Goal: Information Seeking & Learning: Learn about a topic

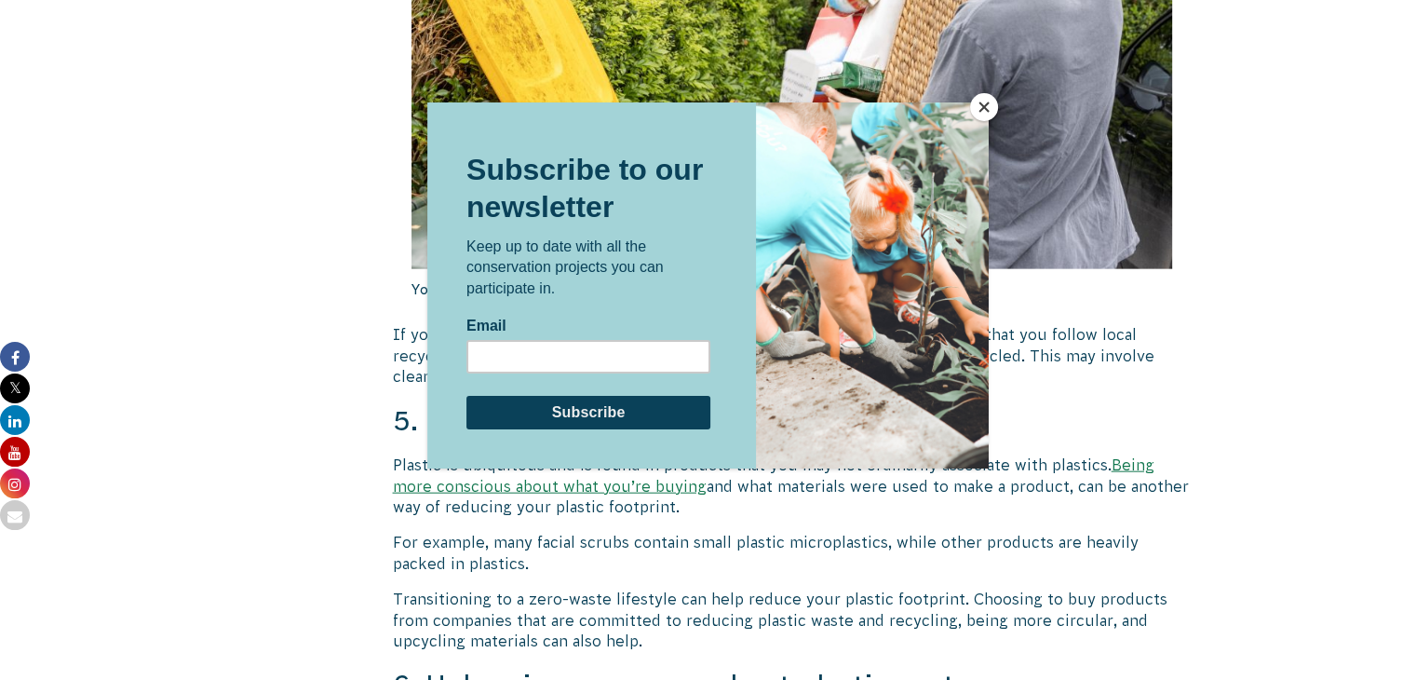
scroll to position [4433, 0]
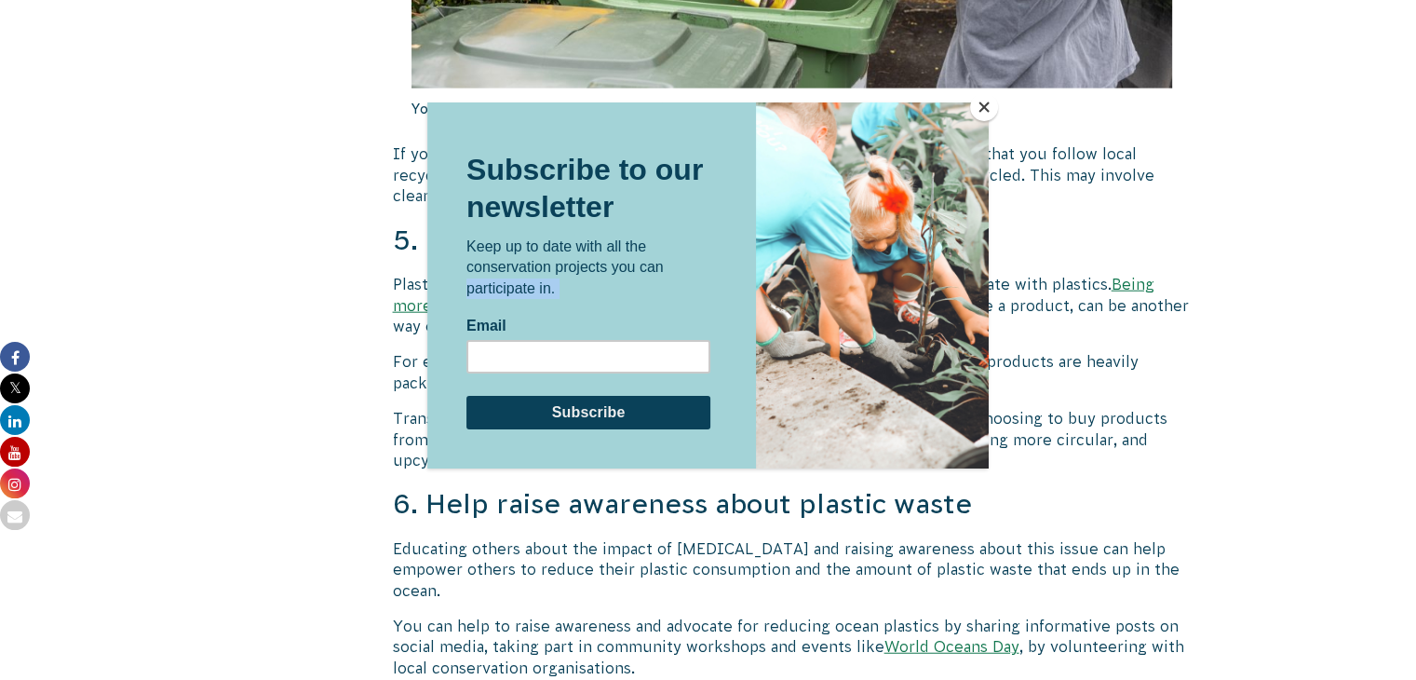
drag, startPoint x: 1091, startPoint y: 551, endPoint x: 224, endPoint y: 292, distance: 905.8
click at [427, 292] on html "Subscribe to our newsletter Keep up to date with all the conservation projects …" at bounding box center [708, 285] width 562 height 366
click at [224, 292] on div at bounding box center [708, 340] width 1416 height 680
click at [990, 115] on button "Close" at bounding box center [984, 107] width 28 height 28
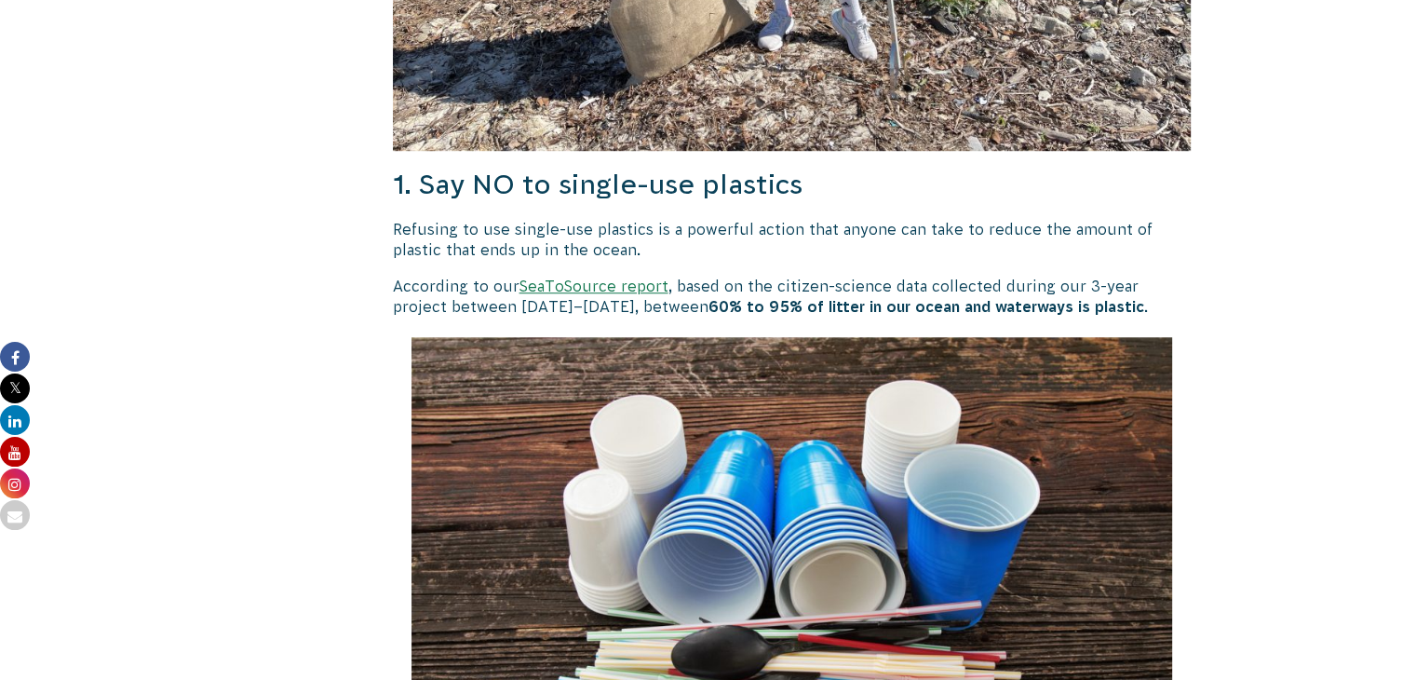
scroll to position [1226, 0]
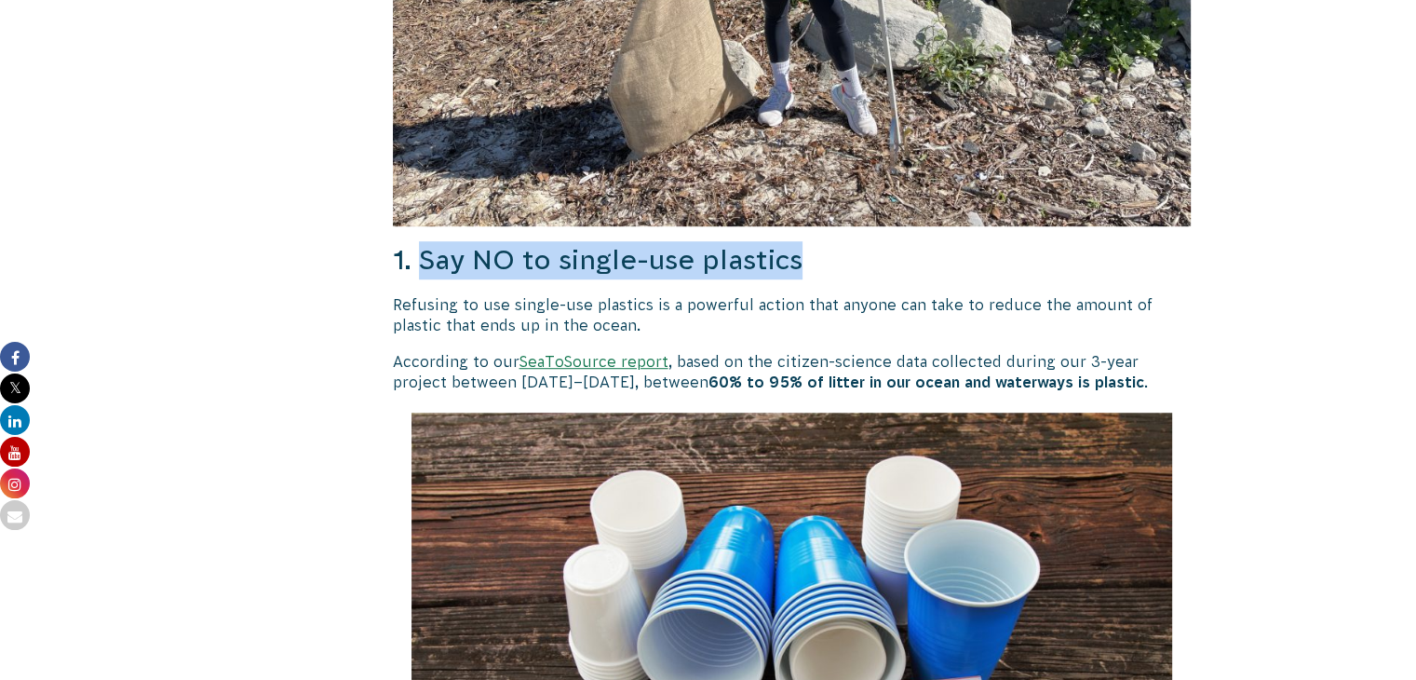
drag, startPoint x: 804, startPoint y: 259, endPoint x: 420, endPoint y: 258, distance: 383.7
click at [420, 258] on h3 "1. Say NO to single-use plastics" at bounding box center [792, 260] width 799 height 38
copy h3 "Say NO to single-use plastics"
click at [420, 258] on h3 "1. Say NO to single-use plastics" at bounding box center [792, 260] width 799 height 38
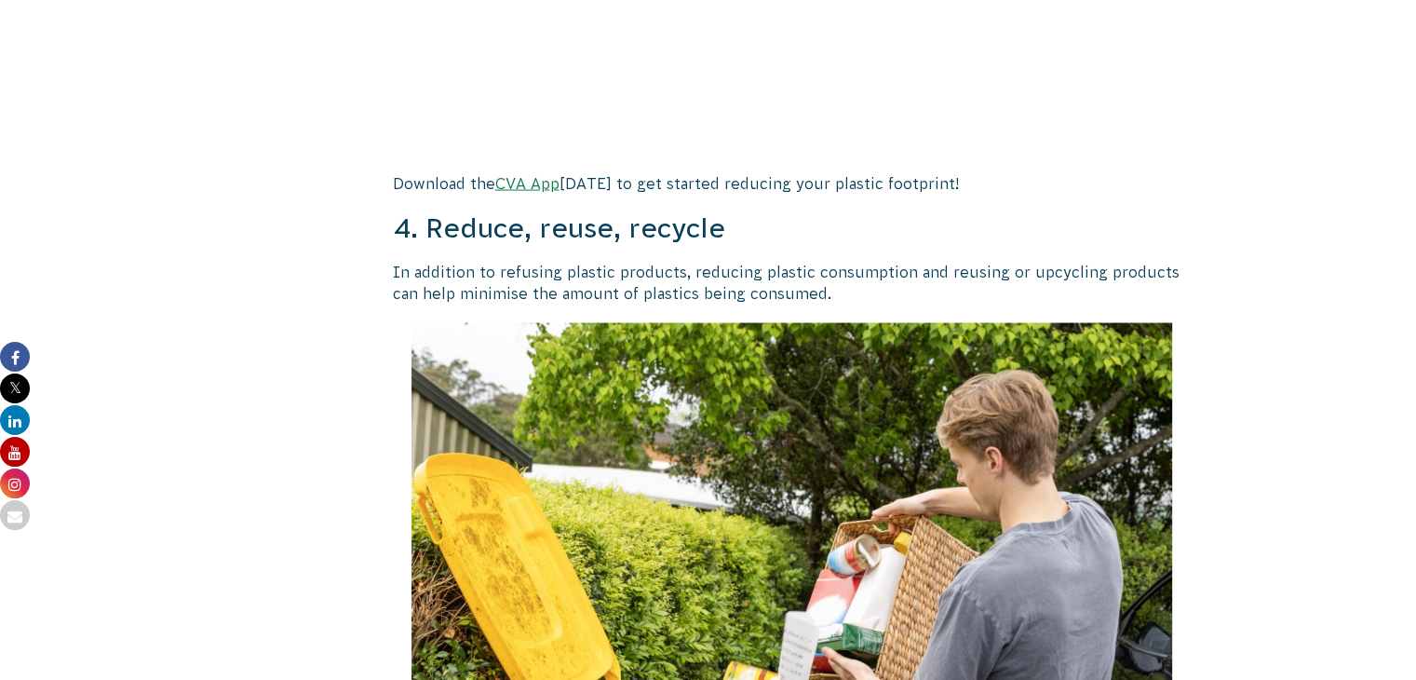
scroll to position [3710, 0]
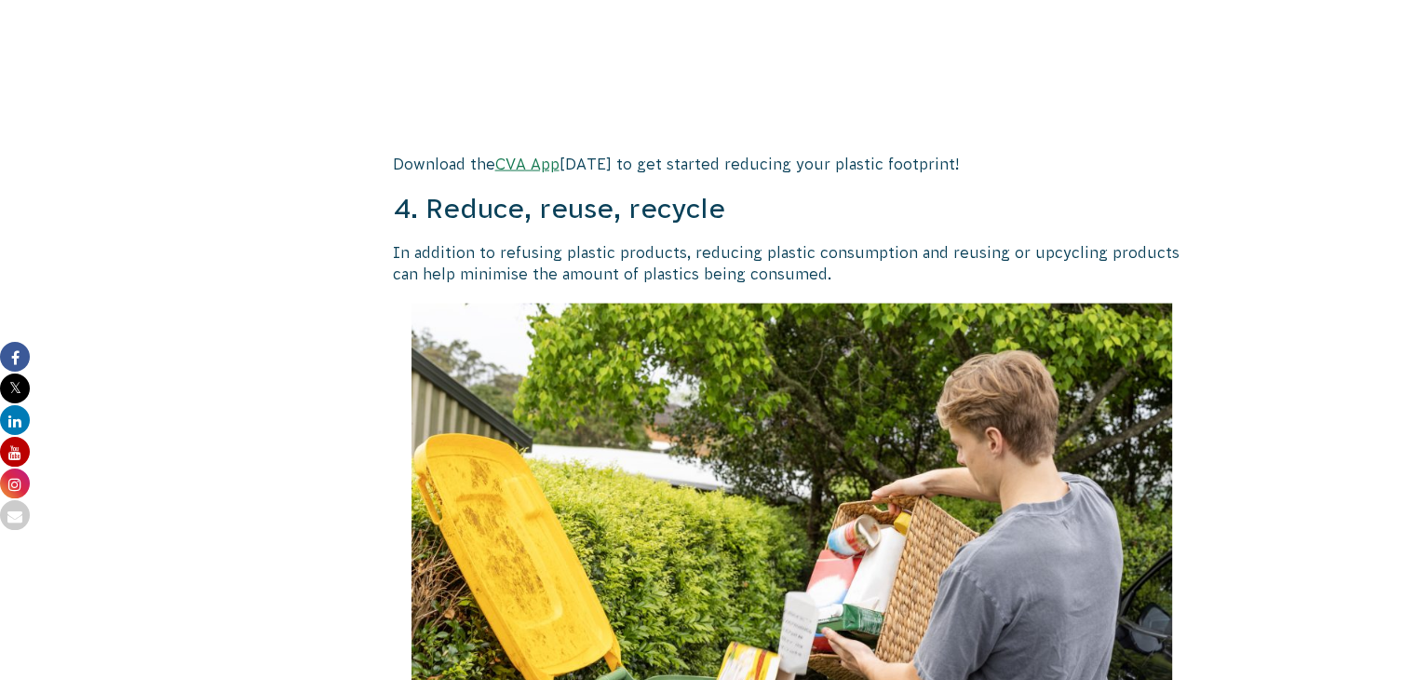
click at [737, 210] on h3 "4. Reduce, reuse, recycle" at bounding box center [792, 209] width 799 height 38
click at [726, 210] on h3 "4. Reduce, reuse, recycle" at bounding box center [792, 209] width 799 height 38
click at [712, 208] on h3 "4. Reduce, reuse, recycle" at bounding box center [792, 209] width 799 height 38
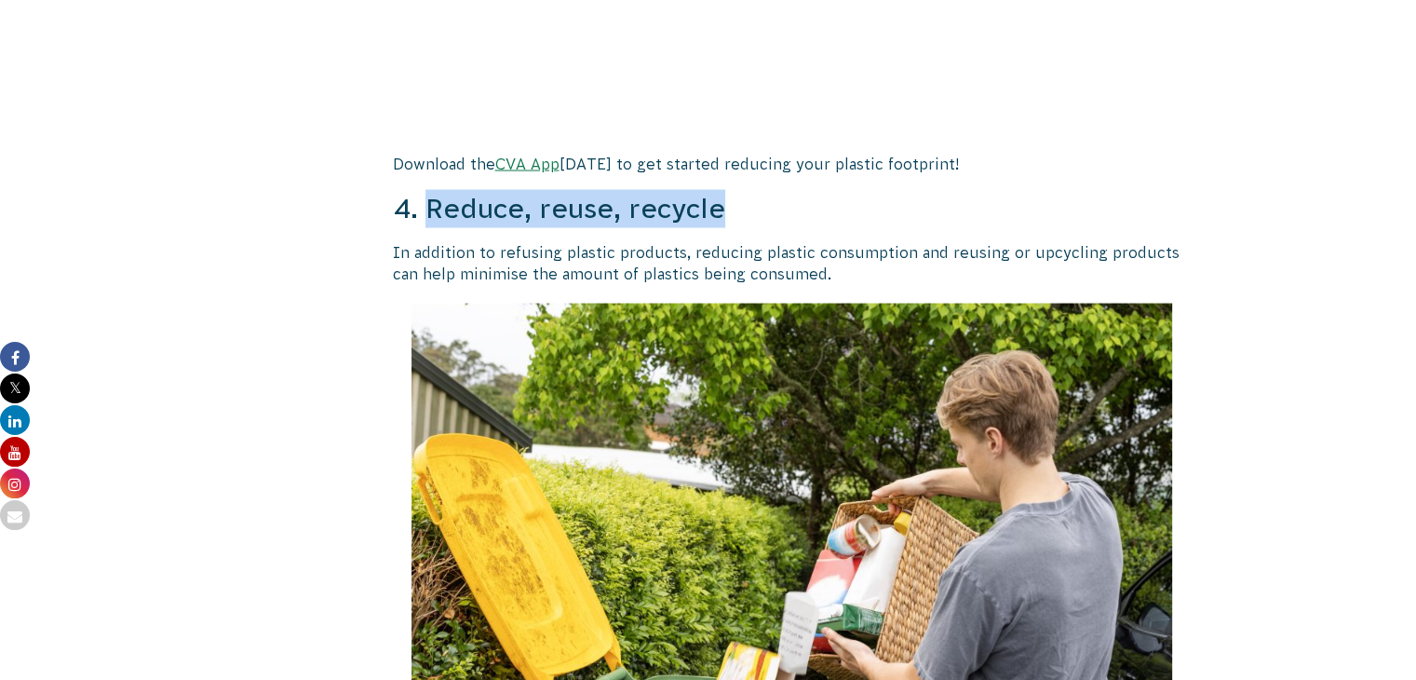
drag, startPoint x: 724, startPoint y: 210, endPoint x: 429, endPoint y: 221, distance: 294.5
click at [429, 221] on h3 "4. Reduce, reuse, recycle" at bounding box center [792, 209] width 799 height 38
copy h3 "Reduce, reuse, recycle"
click at [429, 221] on h3 "4. Reduce, reuse, recycle" at bounding box center [792, 209] width 799 height 38
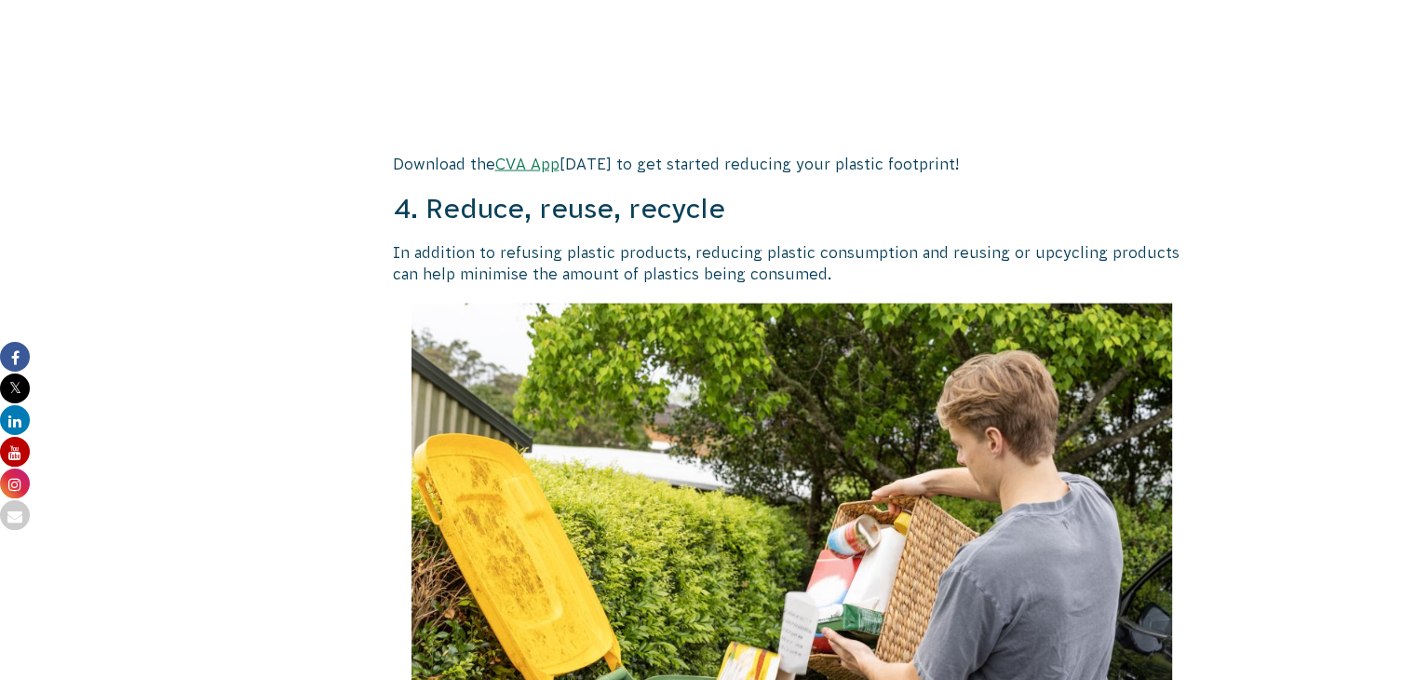
click at [429, 221] on h3 "4. Reduce, reuse, recycle" at bounding box center [792, 209] width 799 height 38
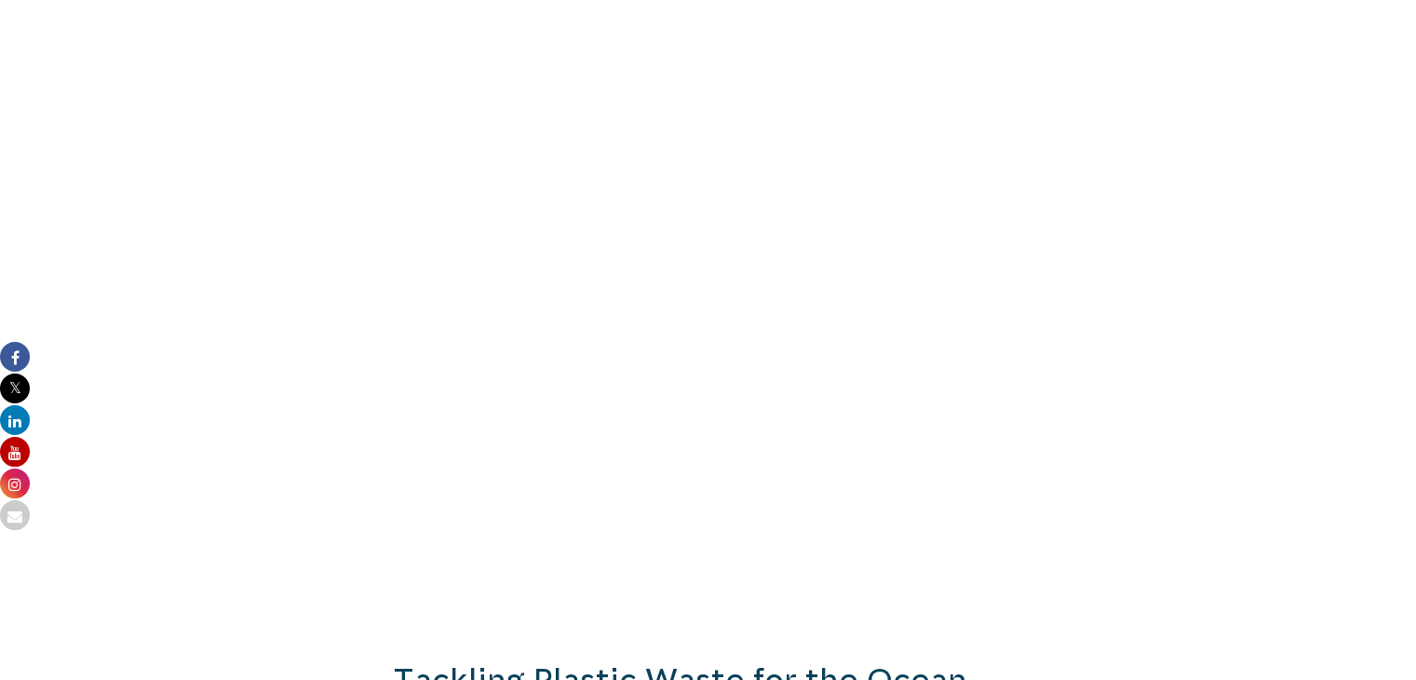
scroll to position [8377, 0]
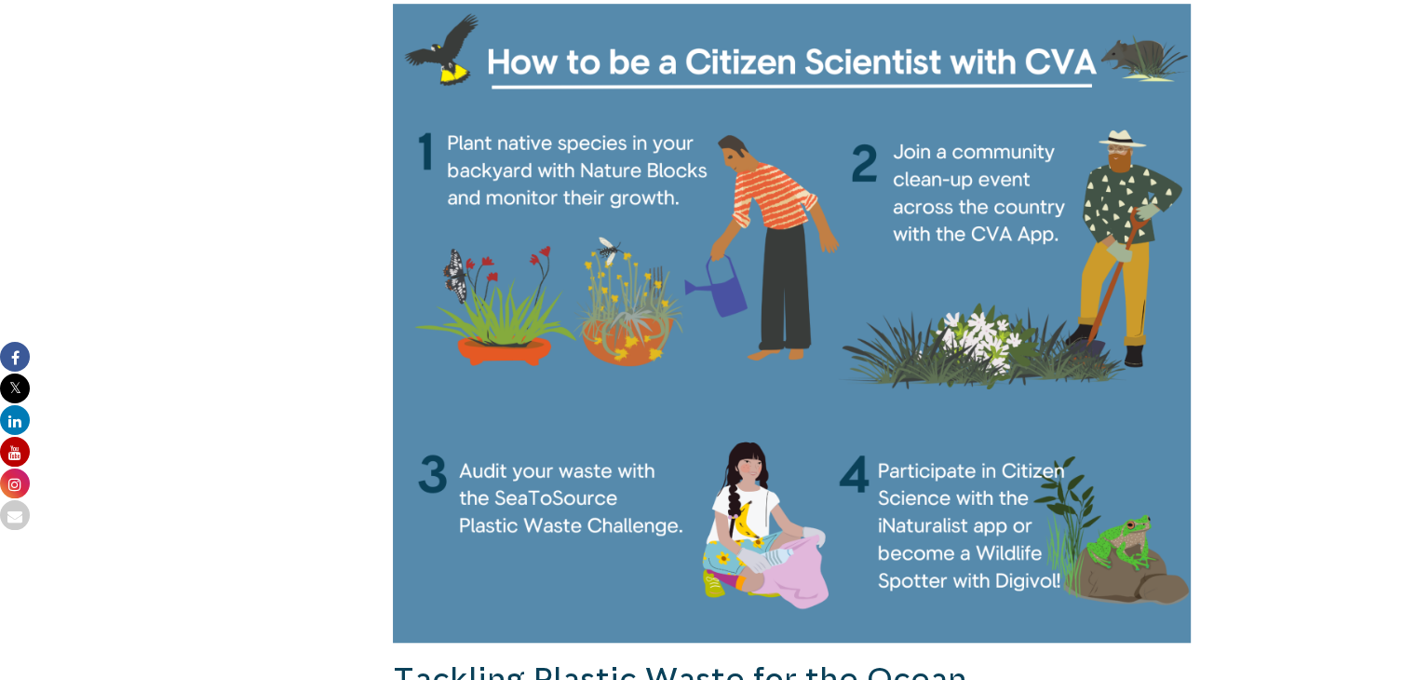
click at [641, 429] on img at bounding box center [792, 323] width 799 height 639
